Goal: Communication & Community: Answer question/provide support

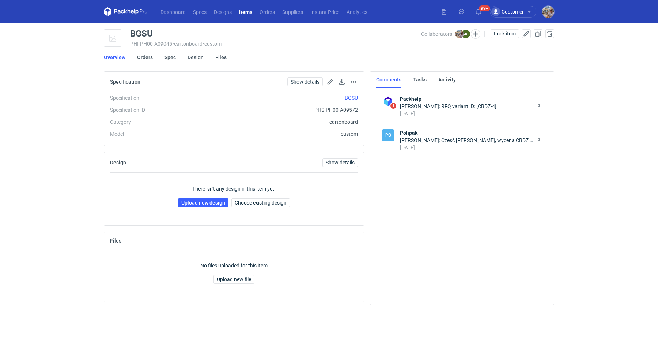
click at [443, 134] on strong "Polipak" at bounding box center [466, 132] width 133 height 7
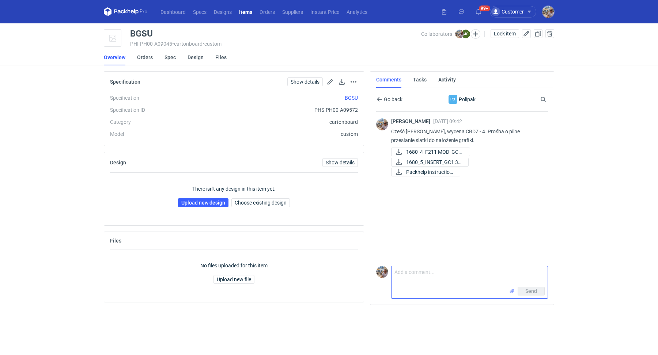
click at [438, 276] on textarea "Comment message" at bounding box center [469, 276] width 156 height 20
type textarea "M"
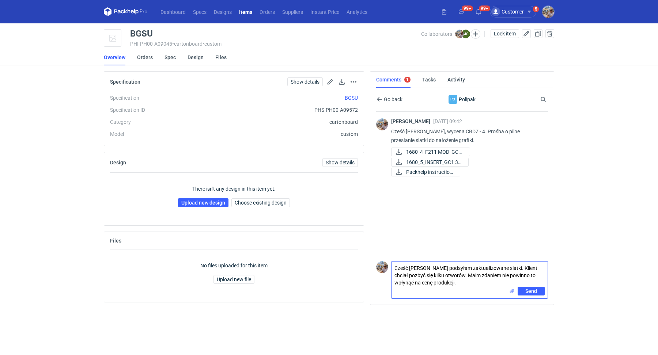
type textarea "Cześć [PERSON_NAME] podsyłam zaktualizowane siatki. Klient chciał pozbyć się ki…"
click at [511, 292] on input "file" at bounding box center [511, 291] width 6 height 8
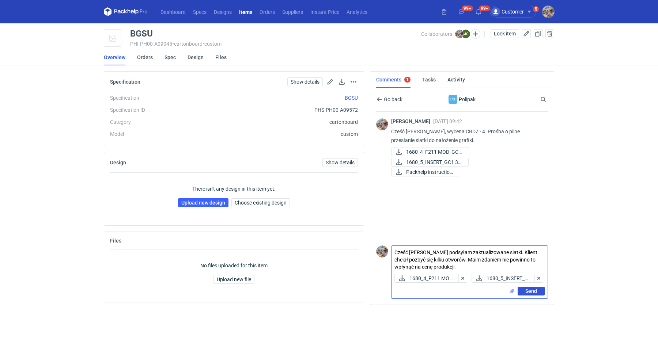
click at [529, 293] on span "Send" at bounding box center [531, 291] width 12 height 5
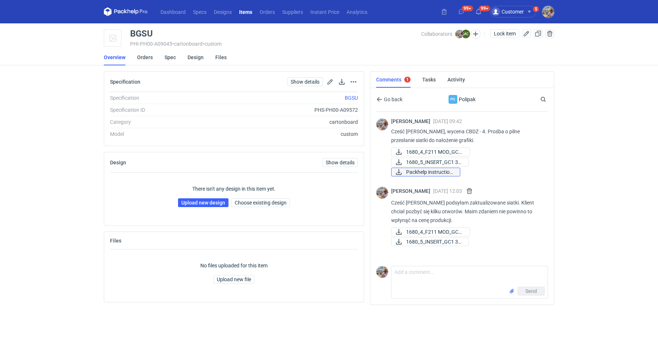
click at [430, 175] on span "Packhelp instruction..." at bounding box center [430, 172] width 48 height 8
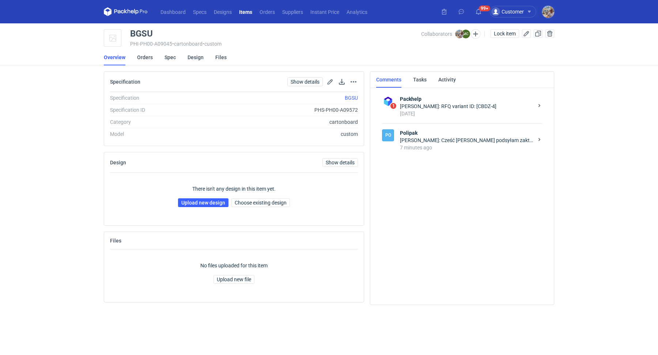
click at [445, 139] on div "Michał Palasek: Cześć Marcin podsyłam zaktualizowane siatki. Klient chciał pozb…" at bounding box center [466, 140] width 133 height 7
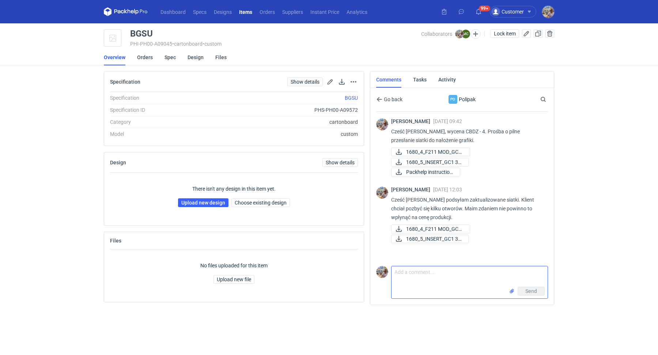
click at [405, 277] on textarea "Comment message" at bounding box center [469, 276] width 156 height 20
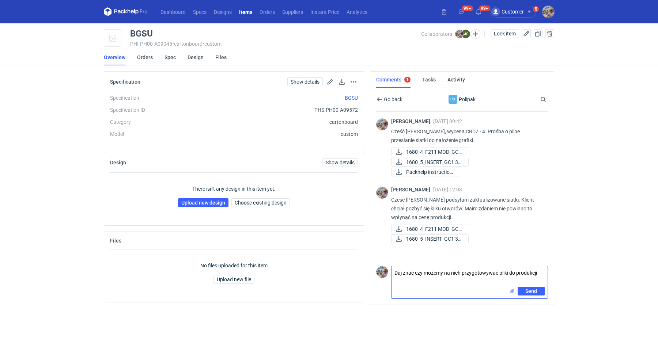
type textarea "Daj znać czy możemy na nich przygotowywać pliki do produkcji"
